Goal: Information Seeking & Learning: Learn about a topic

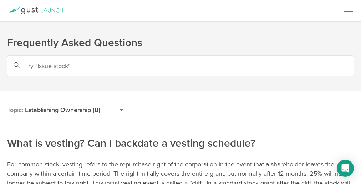
click at [241, 141] on h2 "What is vesting? Can I backdate a vesting schedule?" at bounding box center [180, 119] width 347 height 63
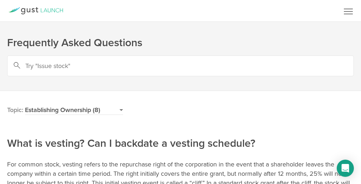
click at [241, 141] on h2 "What is vesting? Can I backdate a vesting schedule?" at bounding box center [180, 119] width 347 height 63
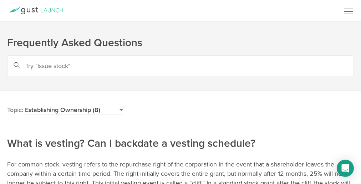
click at [241, 141] on h2 "What is vesting? Can I backdate a vesting schedule?" at bounding box center [180, 119] width 347 height 63
